Goal: Task Accomplishment & Management: Complete application form

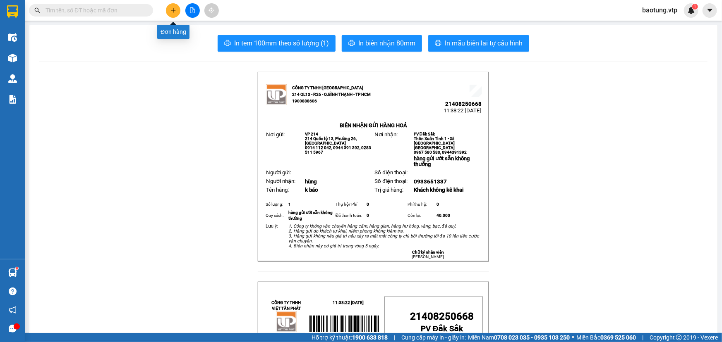
click at [174, 8] on icon "plus" at bounding box center [173, 10] width 6 height 6
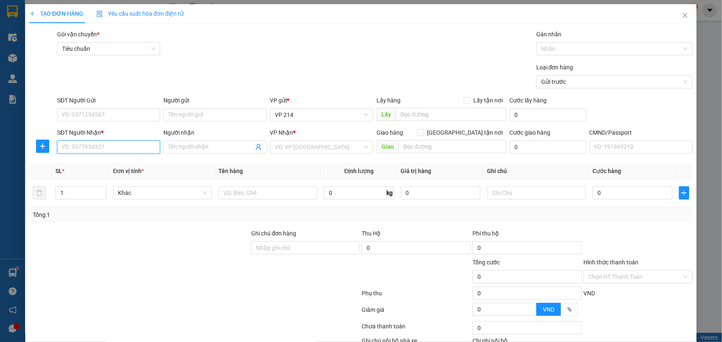
click at [91, 148] on input "SĐT Người Nhận *" at bounding box center [108, 147] width 103 height 13
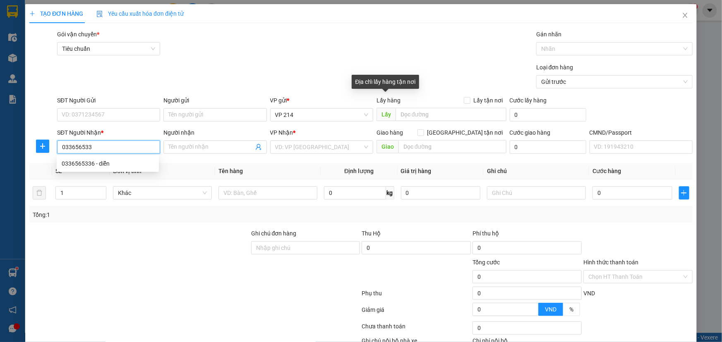
type input "0336565336"
click at [116, 164] on div "0336565336 - diễn" at bounding box center [108, 163] width 92 height 9
type input "diễn"
type input "mai đi/ko bao gãy"
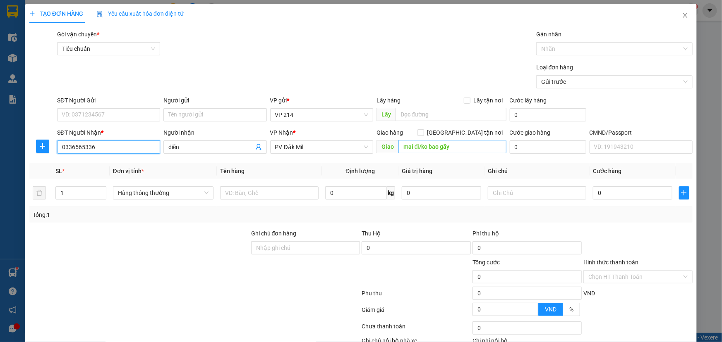
type input "0336565336"
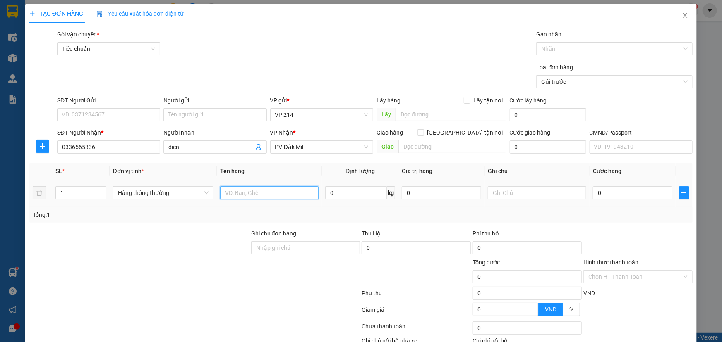
click at [234, 195] on input "text" at bounding box center [269, 193] width 98 height 13
type input "h"
type input "k báo"
type input "h"
type input "3"
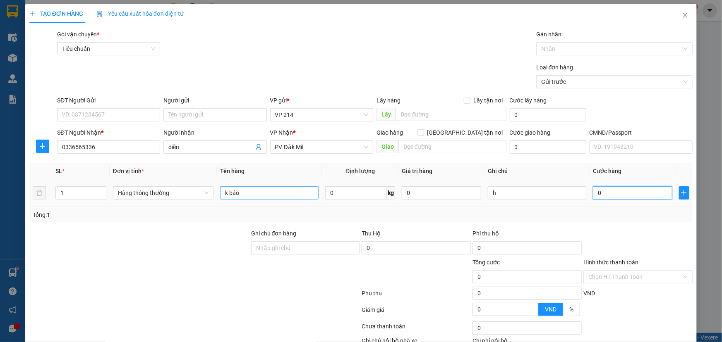
type input "3"
type input "30"
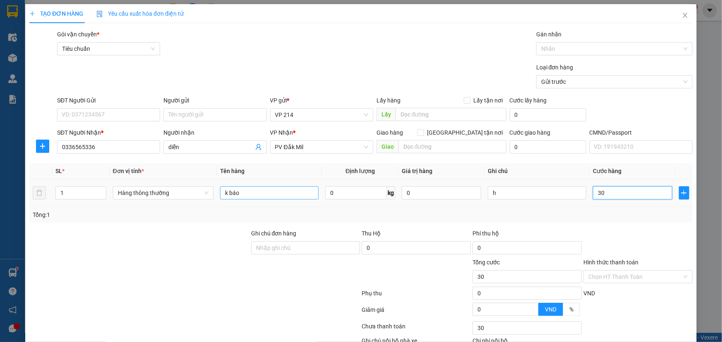
type input "300"
type input "3.000"
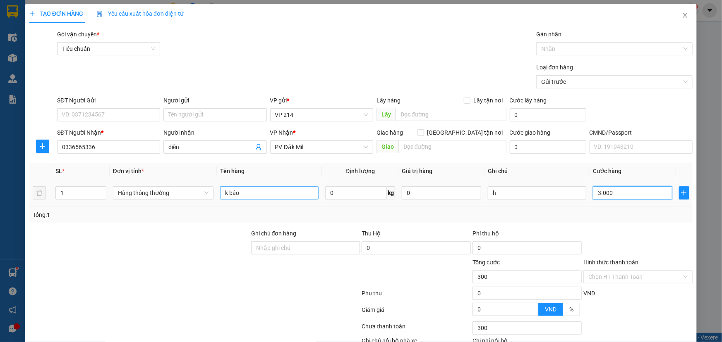
type input "3.000"
type input "30.000"
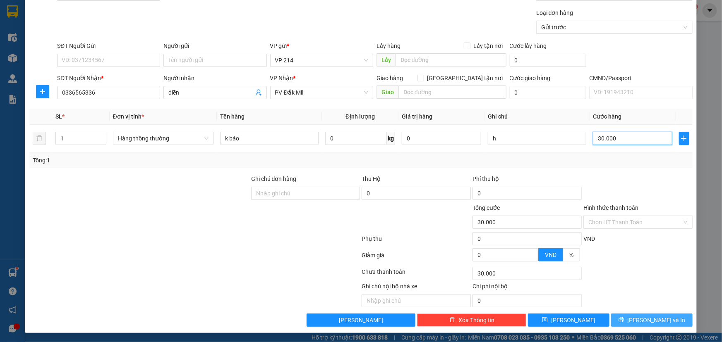
type input "30.000"
click at [649, 324] on span "[PERSON_NAME] và In" at bounding box center [656, 320] width 58 height 9
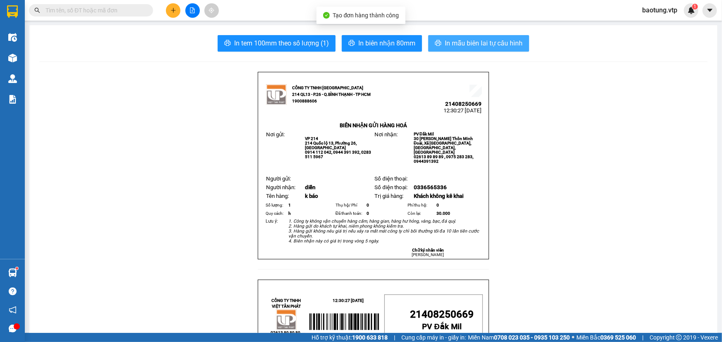
click at [495, 43] on span "In mẫu biên lai tự cấu hình" at bounding box center [484, 43] width 78 height 10
click at [491, 47] on span "In mẫu biên lai tự cấu hình" at bounding box center [484, 43] width 78 height 10
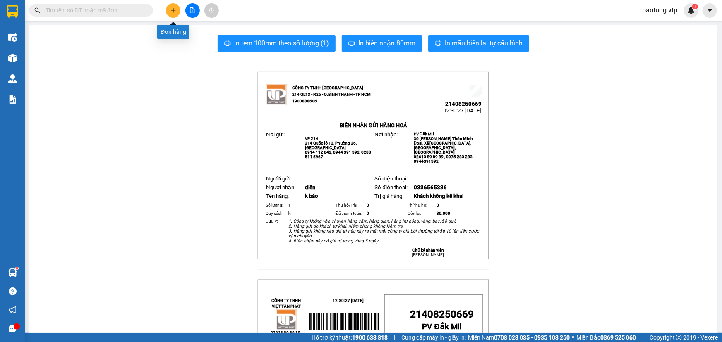
click at [176, 14] on button at bounding box center [173, 10] width 14 height 14
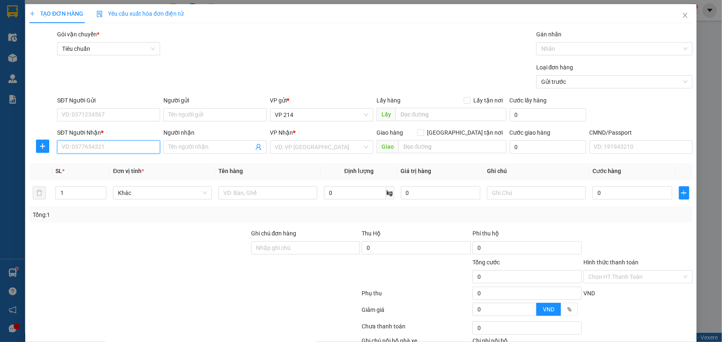
click at [116, 146] on input "SĐT Người Nhận *" at bounding box center [108, 147] width 103 height 13
type input "0966245365"
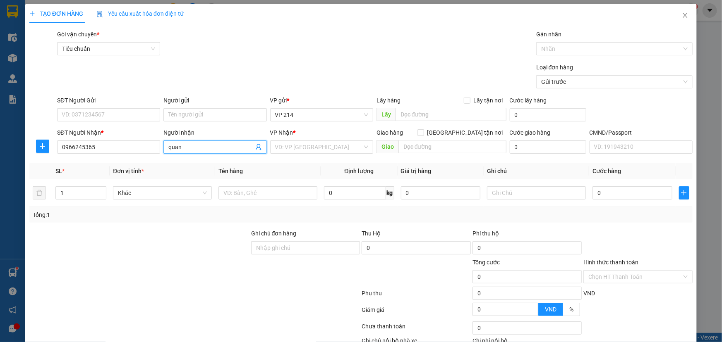
type input "quang"
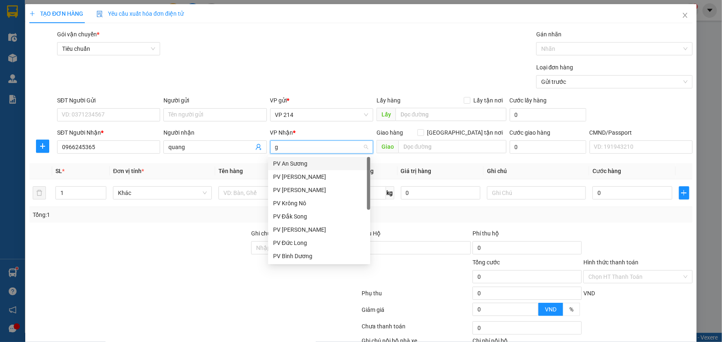
type input "gn"
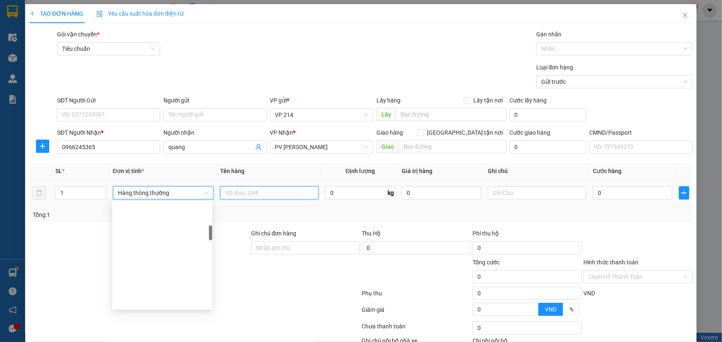
scroll to position [172, 0]
type input "pt"
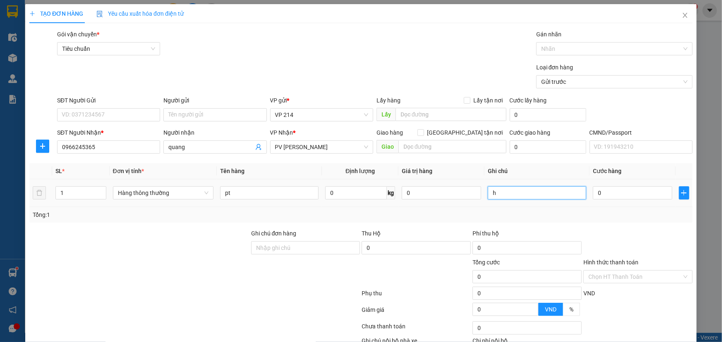
type input "h"
type input "3"
type input "30"
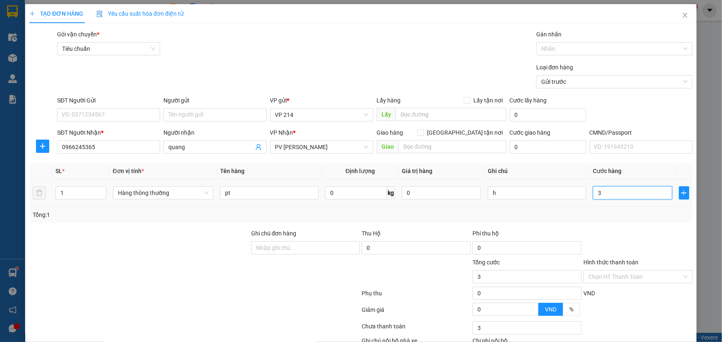
type input "30"
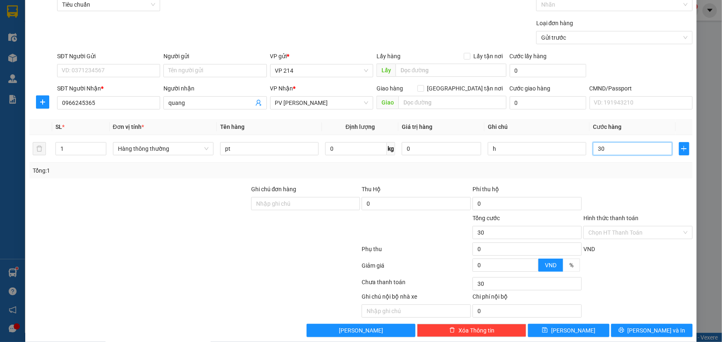
scroll to position [55, 0]
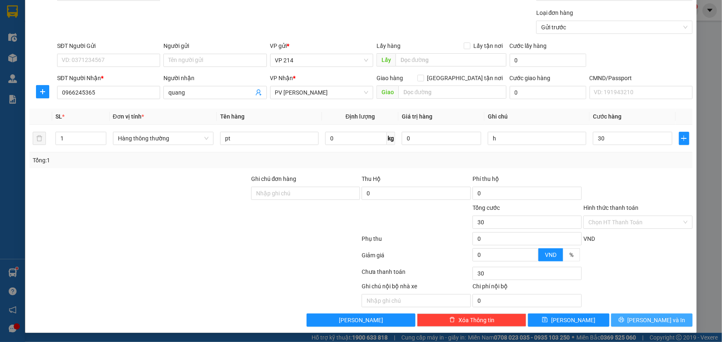
type input "30.000"
click at [641, 320] on span "[PERSON_NAME] và In" at bounding box center [656, 320] width 58 height 9
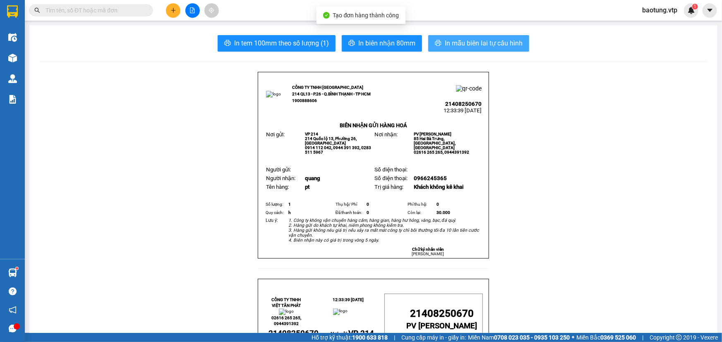
drag, startPoint x: 446, startPoint y: 38, endPoint x: 481, endPoint y: 99, distance: 70.2
click at [446, 38] on span "In mẫu biên lai tự cấu hình" at bounding box center [484, 43] width 78 height 10
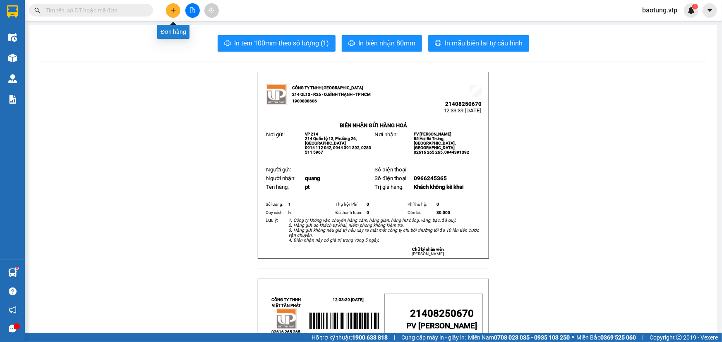
click at [177, 8] on button at bounding box center [173, 10] width 14 height 14
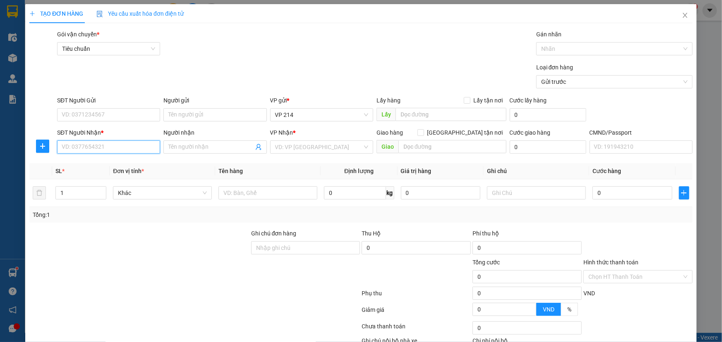
click at [79, 146] on input "SĐT Người Nhận *" at bounding box center [108, 147] width 103 height 13
type input "0965133311"
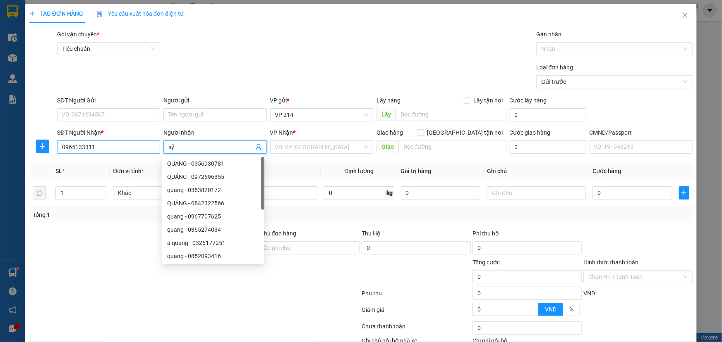
type input "sỹ"
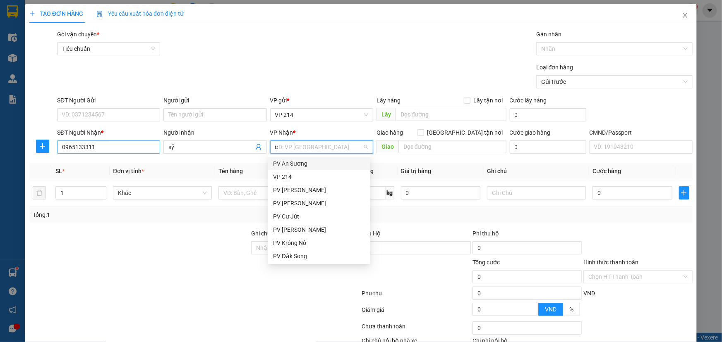
type input "cj"
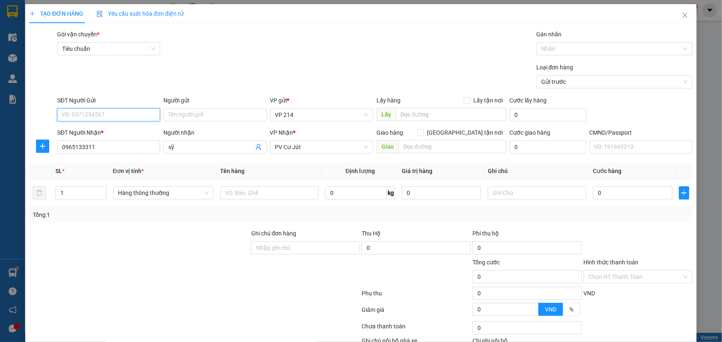
click at [72, 112] on input "SĐT Người Gửi" at bounding box center [108, 114] width 103 height 13
type input "0968882692"
click at [175, 112] on input "Người gửi" at bounding box center [214, 114] width 103 height 13
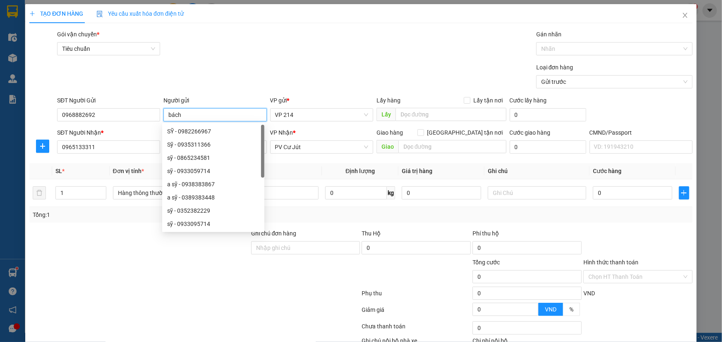
type input "bách"
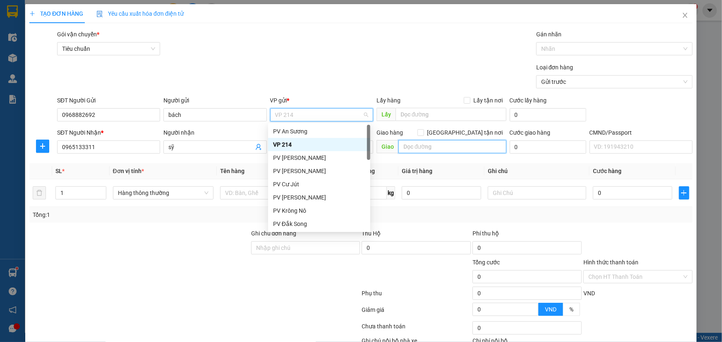
click at [464, 148] on input "text" at bounding box center [452, 146] width 108 height 13
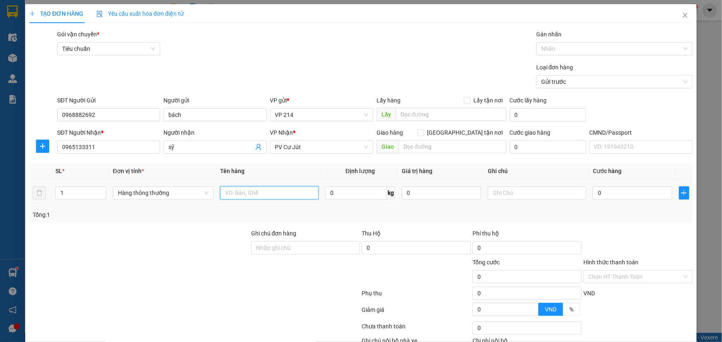
click at [273, 197] on input "text" at bounding box center [269, 193] width 98 height 13
type input "nệm"
click at [602, 194] on input "0" at bounding box center [632, 193] width 79 height 13
type input "1"
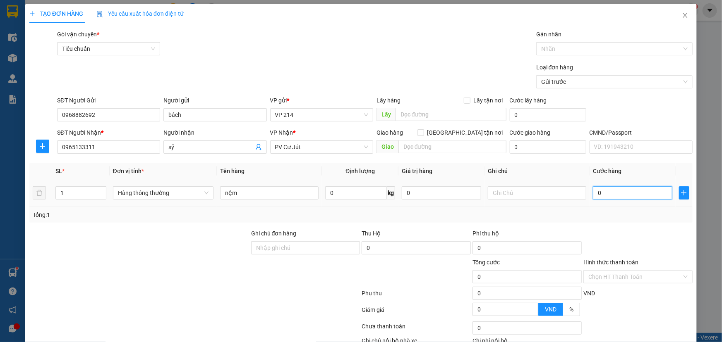
type input "1"
type input "15"
type input "150"
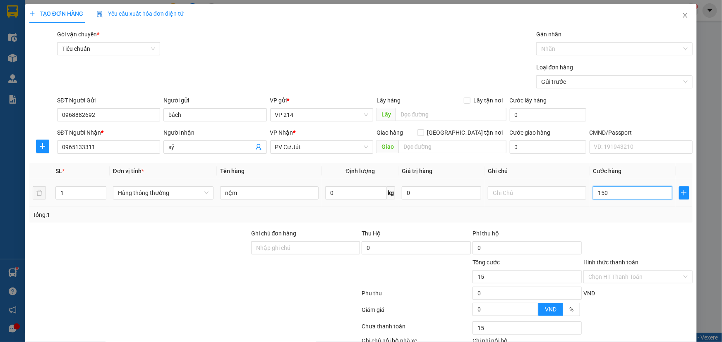
type input "150"
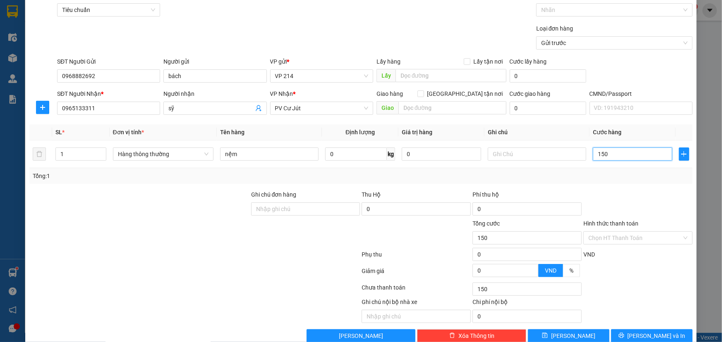
scroll to position [55, 0]
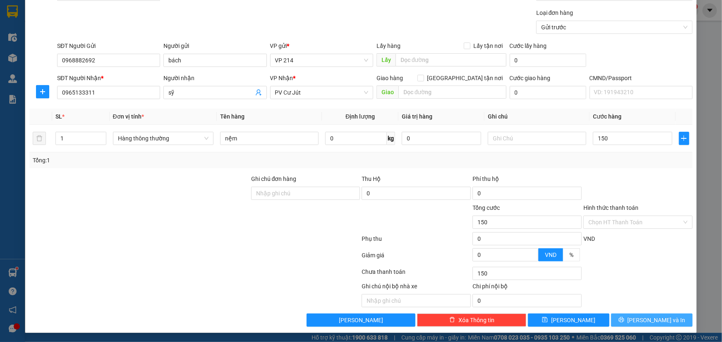
type input "150.000"
click at [632, 316] on button "[PERSON_NAME] và In" at bounding box center [651, 320] width 81 height 13
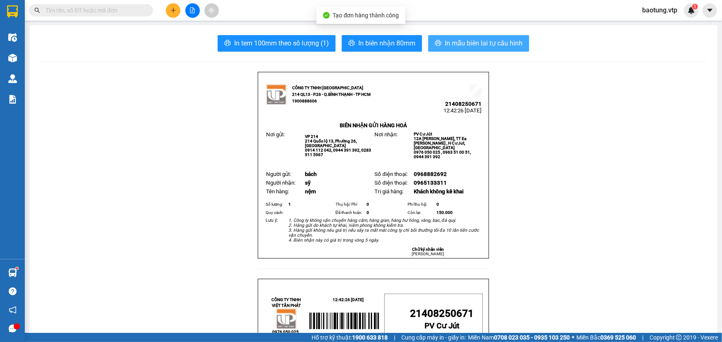
click at [493, 37] on button "In mẫu biên lai tự cấu hình" at bounding box center [478, 43] width 101 height 17
click at [170, 17] on button at bounding box center [173, 10] width 14 height 14
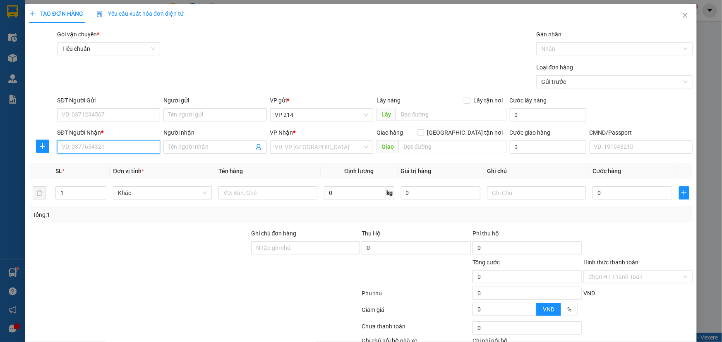
click at [84, 150] on input "SĐT Người Nhận *" at bounding box center [108, 147] width 103 height 13
type input "0924249239"
click at [117, 169] on div "0924249239 - nk đăk song" at bounding box center [108, 163] width 102 height 13
type input "nk đăk song"
type input "hn"
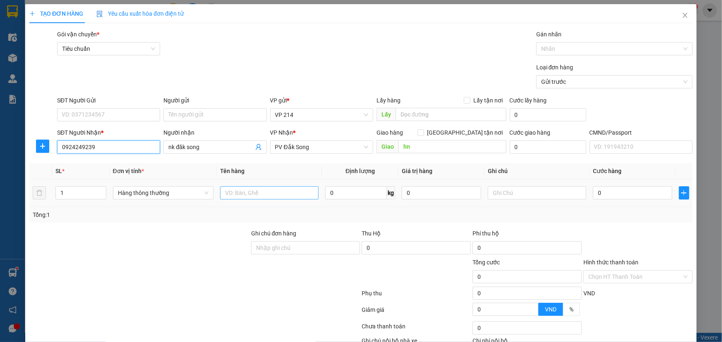
type input "0924249239"
click at [236, 195] on input "text" at bounding box center [269, 193] width 98 height 13
type input "r"
click at [567, 194] on input "text" at bounding box center [537, 193] width 98 height 13
type input "h"
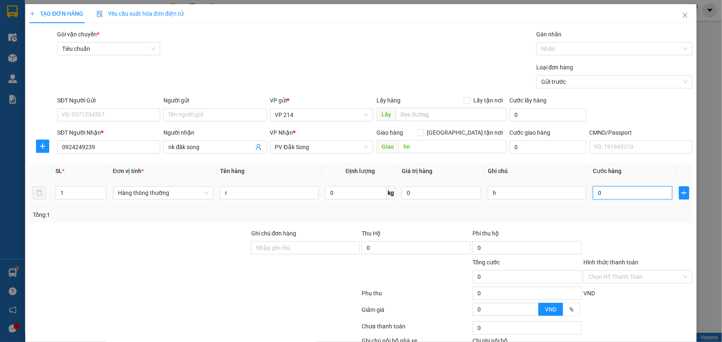
click at [593, 190] on input "0" at bounding box center [632, 193] width 79 height 13
type input "3"
type input "30"
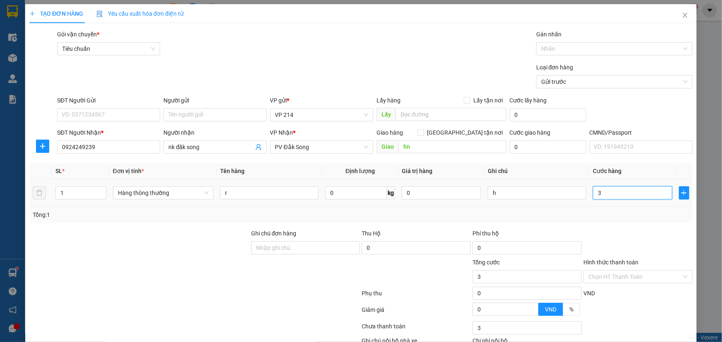
type input "30"
type input "30.000"
click at [600, 271] on input "Hình thức thanh toán" at bounding box center [634, 277] width 93 height 12
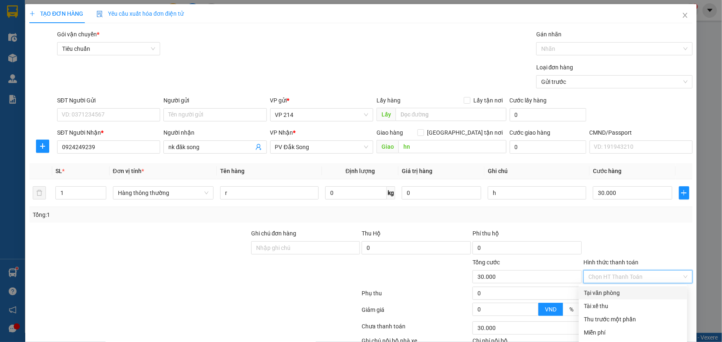
click at [618, 289] on div "Tại văn phòng" at bounding box center [632, 293] width 98 height 9
type input "0"
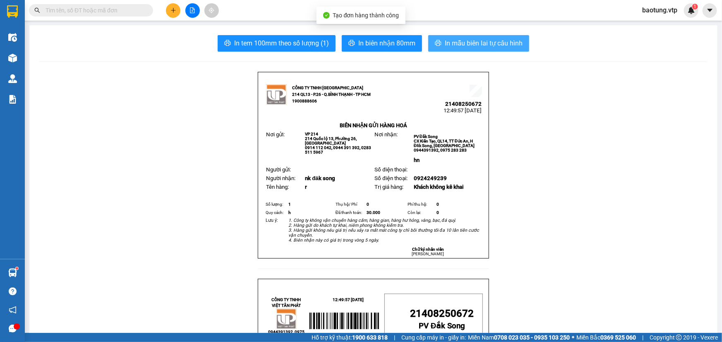
click at [496, 39] on span "In mẫu biên lai tự cấu hình" at bounding box center [484, 43] width 78 height 10
click at [172, 10] on icon "plus" at bounding box center [173, 10] width 5 height 0
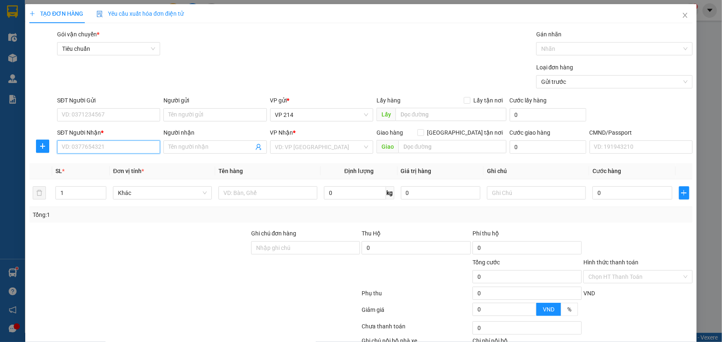
click at [124, 148] on input "SĐT Người Nhận *" at bounding box center [108, 147] width 103 height 13
type input "0"
click at [88, 146] on input "090633569" at bounding box center [108, 147] width 103 height 13
click at [84, 147] on input "090633569" at bounding box center [108, 147] width 103 height 13
click at [129, 169] on div "0963306970 - trang" at bounding box center [108, 163] width 102 height 13
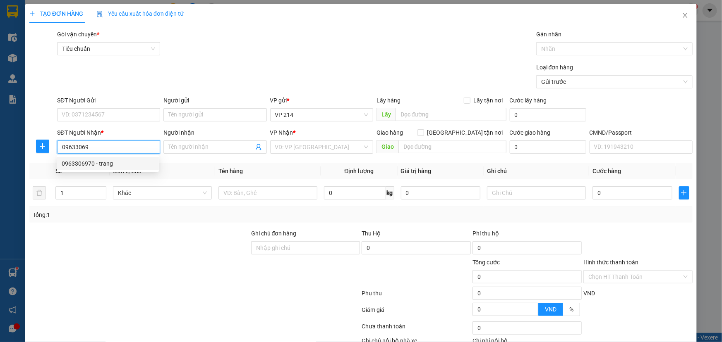
type input "0963306970"
type input "trang"
type input "0963306970"
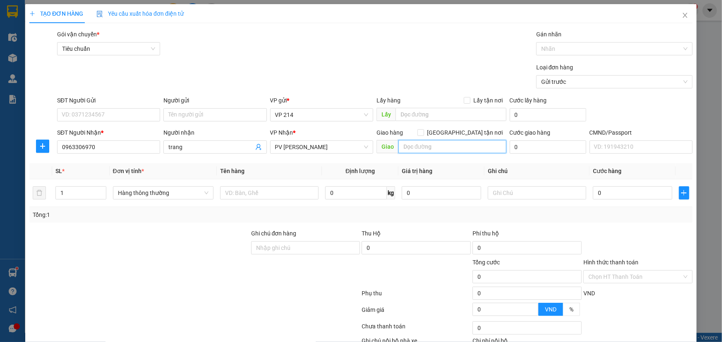
click at [427, 146] on input "text" at bounding box center [452, 146] width 108 height 13
type input "cầu vượt đăk nông"
click at [242, 187] on input "text" at bounding box center [269, 193] width 98 height 13
type input "tx"
click at [639, 187] on input "0" at bounding box center [632, 193] width 79 height 13
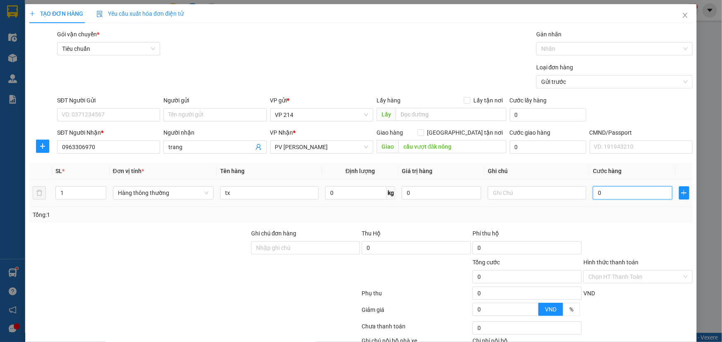
type input "8"
type input "80"
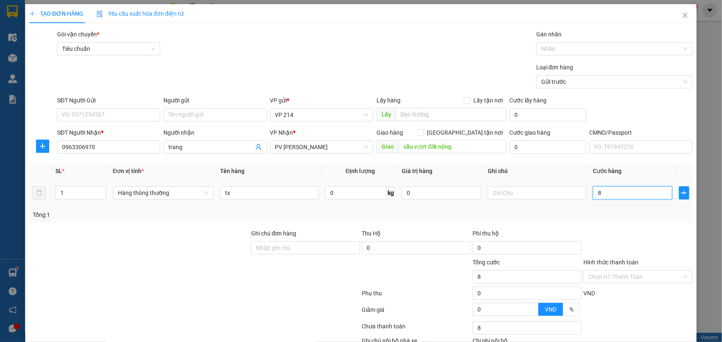
type input "80"
type input "80.000"
click at [516, 187] on input "text" at bounding box center [537, 193] width 98 height 13
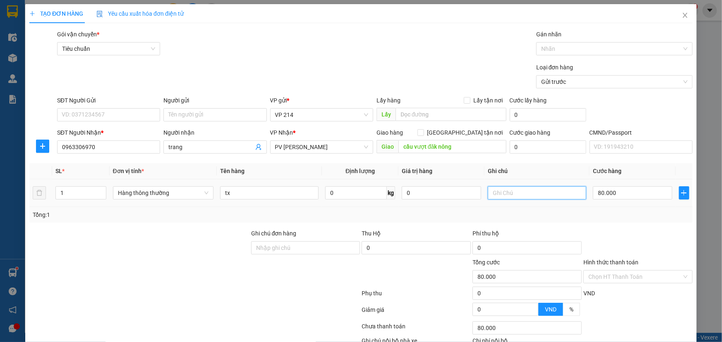
type input "t"
click at [629, 289] on div "VND" at bounding box center [637, 296] width 111 height 14
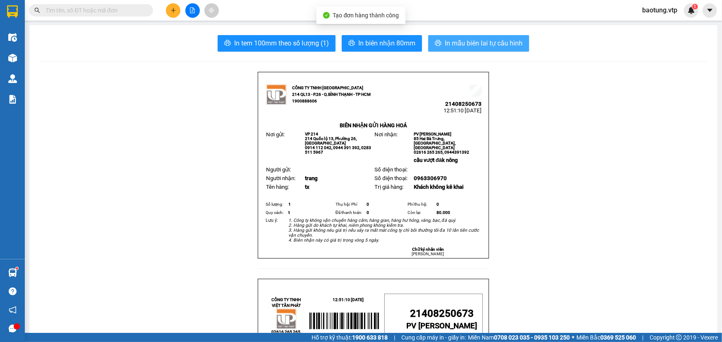
click at [455, 43] on span "In mẫu biên lai tự cấu hình" at bounding box center [484, 43] width 78 height 10
